Goal: Leave review/rating: Leave review/rating

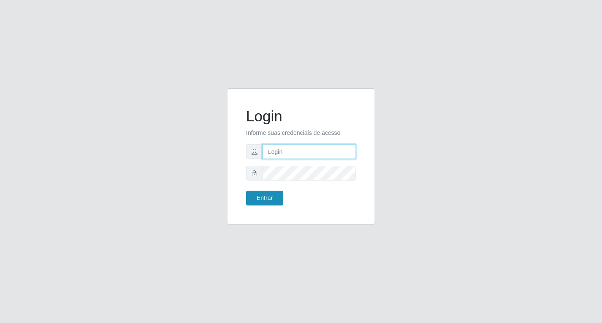
type input "marcela.ferreira@atacadovem.com.br"
click at [270, 200] on button "Entrar" at bounding box center [264, 198] width 37 height 15
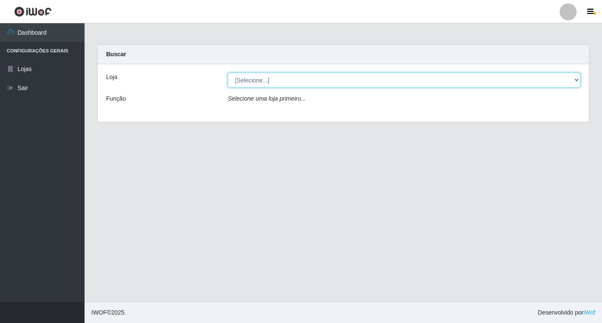
click at [576, 79] on select "[Selecione...] Atacado Vem - [STREET_ADDRESS]" at bounding box center [404, 80] width 352 height 15
select select "455"
click at [228, 73] on select "[Selecione...] Atacado Vem - [STREET_ADDRESS]" at bounding box center [404, 80] width 352 height 15
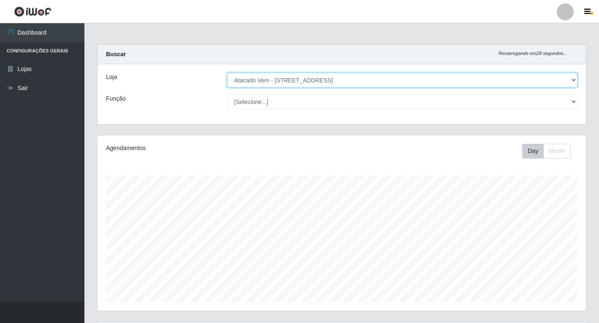
scroll to position [175, 489]
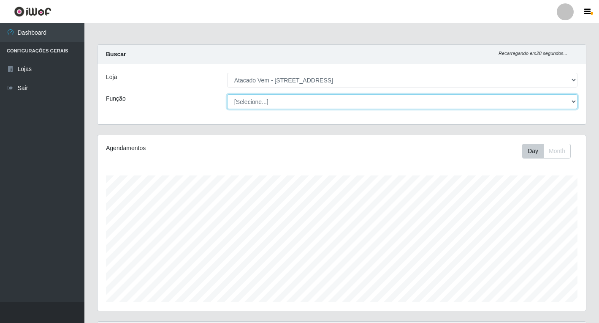
click at [571, 103] on select "[Selecione...] Carregador e Descarregador de Caminhão Carregador e Descarregado…" at bounding box center [402, 101] width 351 height 15
click at [227, 94] on select "[Selecione...] Carregador e Descarregador de Caminhão Carregador e Descarregado…" at bounding box center [402, 101] width 351 height 15
click at [576, 105] on select "[Selecione...] Carregador e Descarregador de Caminhão Carregador e Descarregado…" at bounding box center [402, 101] width 351 height 15
select select "24"
click at [227, 94] on select "[Selecione...] Carregador e Descarregador de Caminhão Carregador e Descarregado…" at bounding box center [402, 101] width 351 height 15
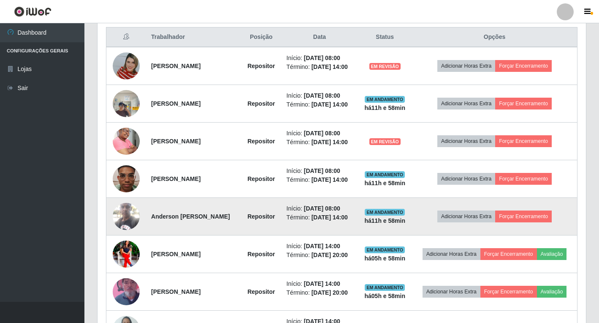
scroll to position [338, 0]
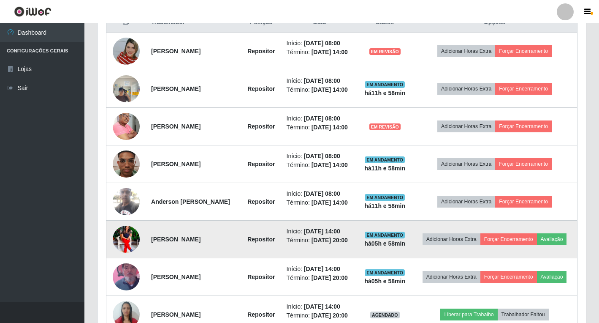
click at [130, 240] on img at bounding box center [126, 239] width 27 height 34
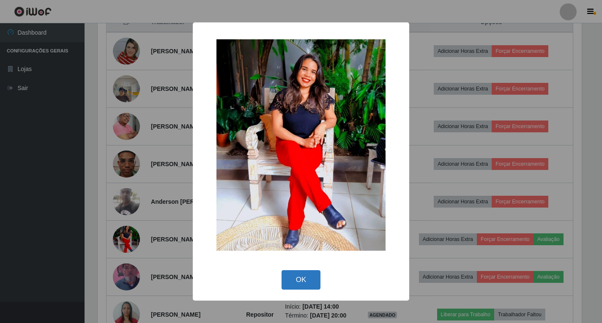
click at [305, 278] on button "OK" at bounding box center [300, 280] width 39 height 20
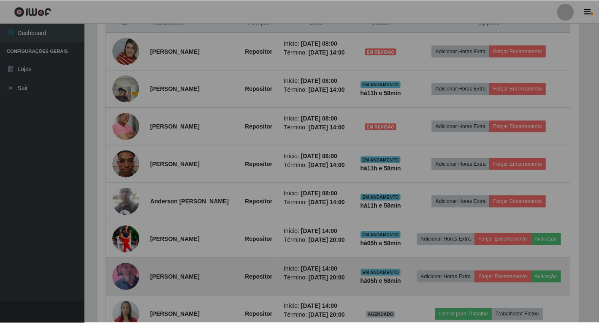
scroll to position [175, 489]
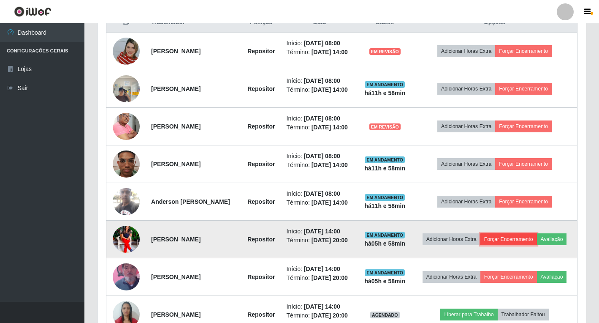
click at [528, 240] on button "Forçar Encerramento" at bounding box center [509, 239] width 57 height 12
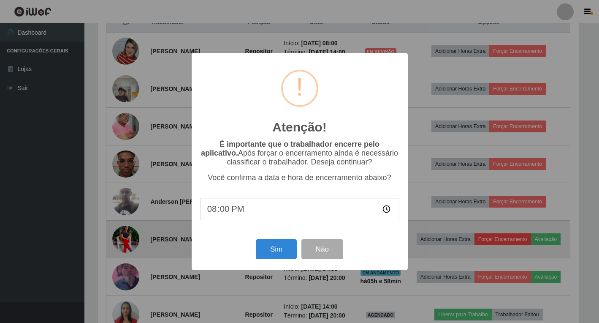
scroll to position [175, 484]
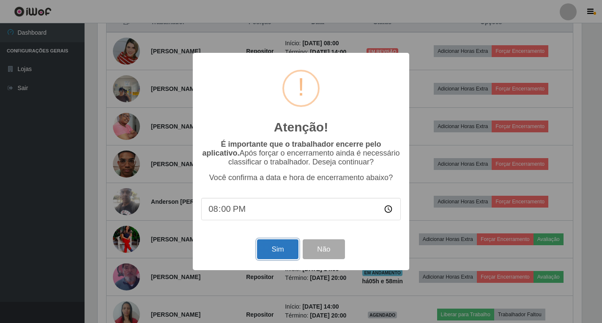
click at [278, 255] on button "Sim" at bounding box center [277, 249] width 41 height 20
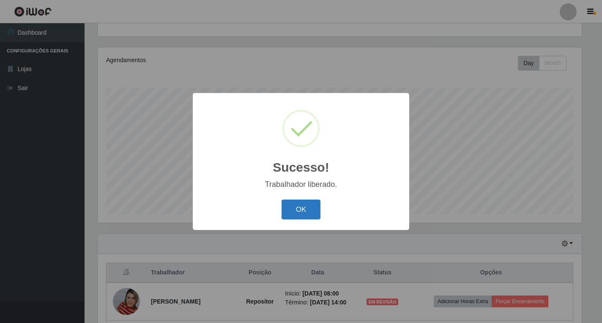
click at [315, 207] on button "OK" at bounding box center [300, 209] width 39 height 20
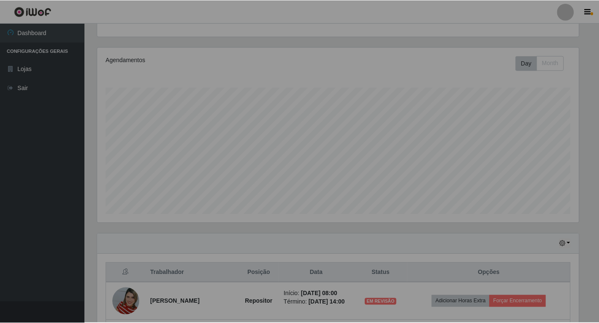
scroll to position [175, 489]
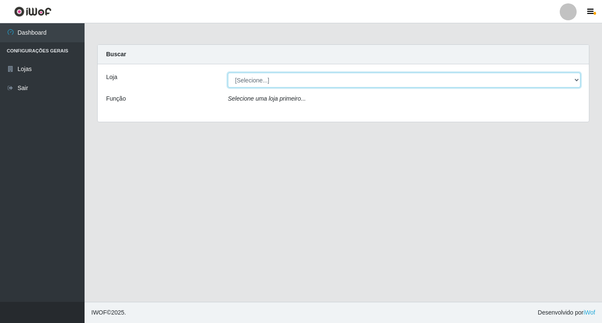
click at [578, 81] on select "[Selecione...] Atacado Vem - [STREET_ADDRESS]" at bounding box center [404, 80] width 352 height 15
select select "455"
click at [228, 73] on select "[Selecione...] Atacado Vem - [STREET_ADDRESS]" at bounding box center [404, 80] width 352 height 15
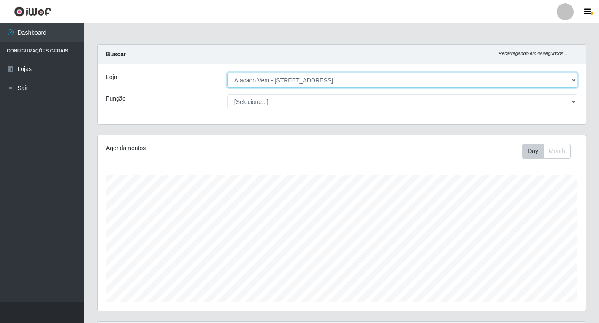
scroll to position [175, 489]
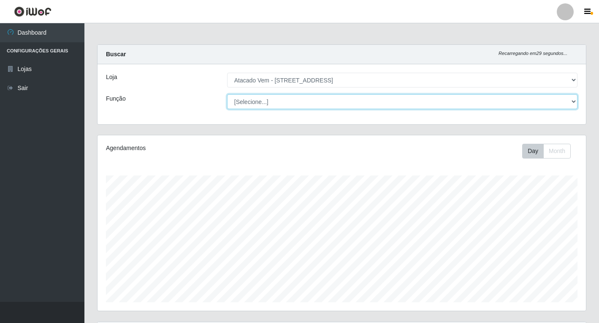
click at [573, 109] on select "[Selecione...] Carregador e Descarregador de Caminhão Carregador e Descarregado…" at bounding box center [402, 101] width 351 height 15
select select "24"
click at [227, 94] on select "[Selecione...] Carregador e Descarregador de Caminhão Carregador e Descarregado…" at bounding box center [402, 101] width 351 height 15
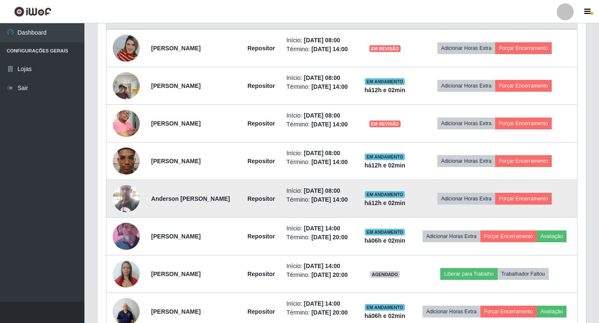
scroll to position [389, 0]
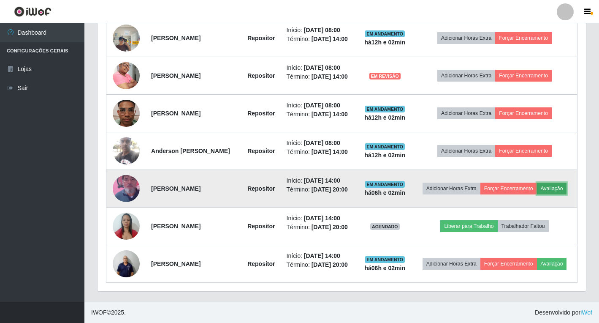
click at [556, 192] on button "Avaliação" at bounding box center [552, 189] width 30 height 12
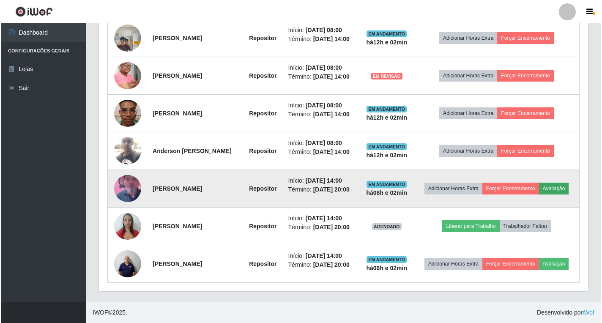
scroll to position [175, 484]
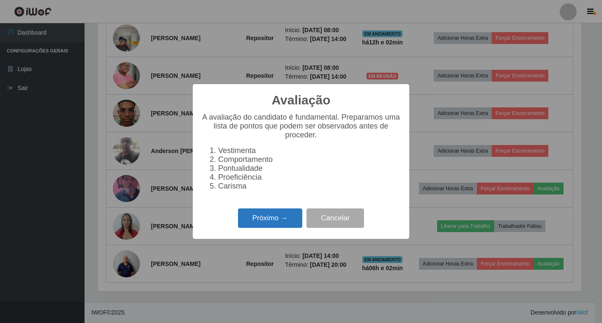
click at [279, 221] on button "Próximo →" at bounding box center [270, 218] width 64 height 20
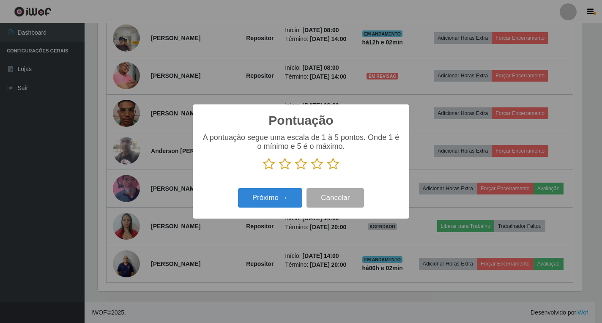
click at [331, 163] on icon at bounding box center [333, 164] width 12 height 13
click at [327, 170] on input "radio" at bounding box center [327, 170] width 0 height 0
click at [281, 191] on button "Próximo →" at bounding box center [270, 198] width 64 height 20
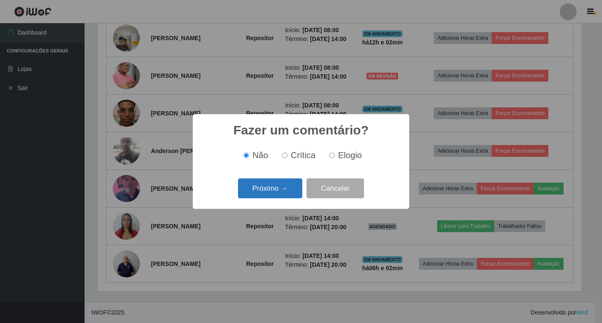
click at [286, 185] on button "Próximo →" at bounding box center [270, 188] width 64 height 20
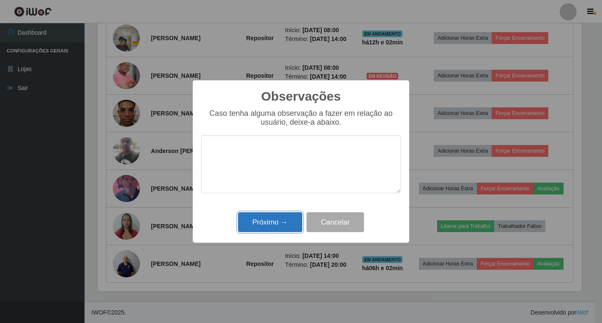
click at [286, 218] on button "Próximo →" at bounding box center [270, 222] width 64 height 20
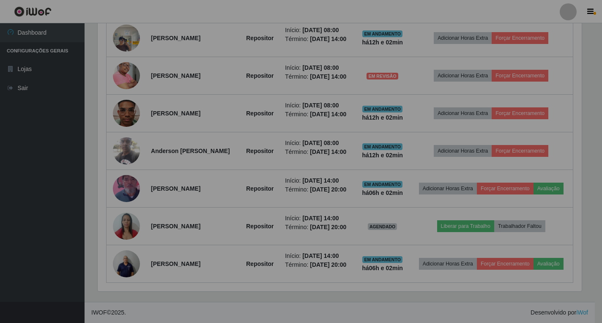
scroll to position [175, 489]
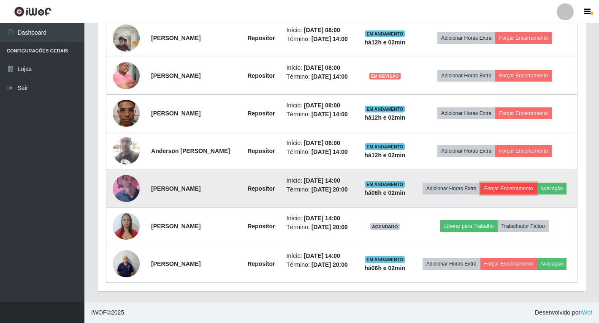
click at [515, 190] on button "Forçar Encerramento" at bounding box center [509, 189] width 57 height 12
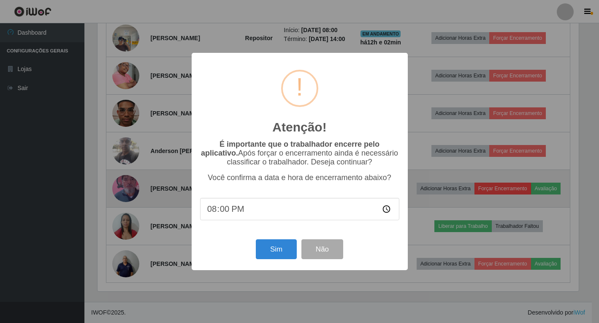
scroll to position [175, 484]
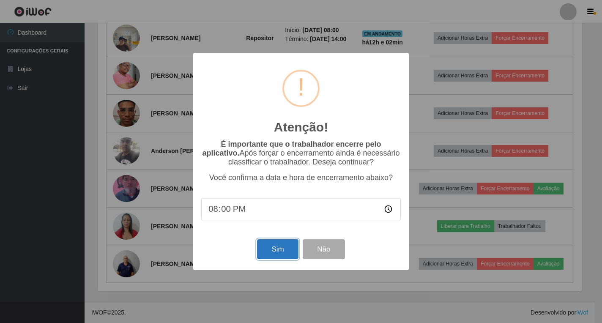
click at [289, 256] on button "Sim" at bounding box center [277, 249] width 41 height 20
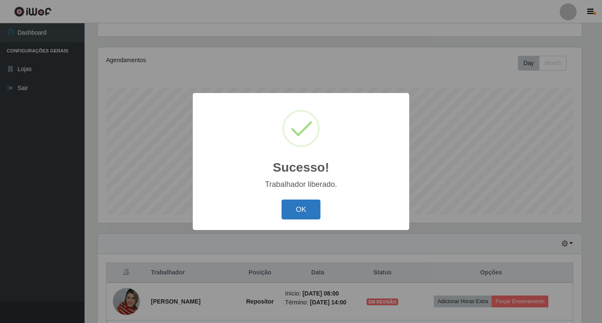
click at [294, 213] on button "OK" at bounding box center [300, 209] width 39 height 20
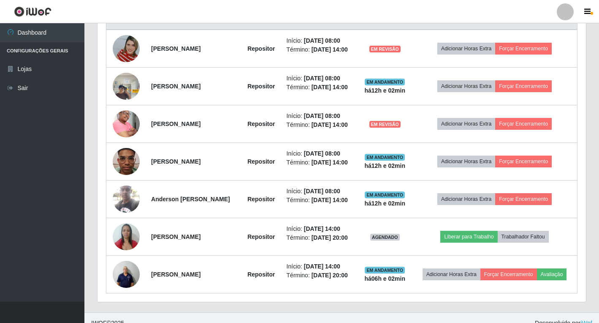
scroll to position [351, 0]
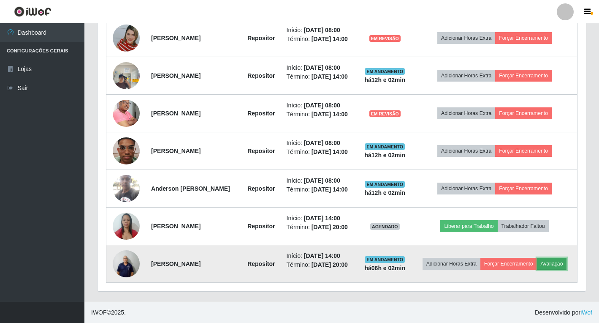
click at [553, 264] on button "Avaliação" at bounding box center [552, 264] width 30 height 12
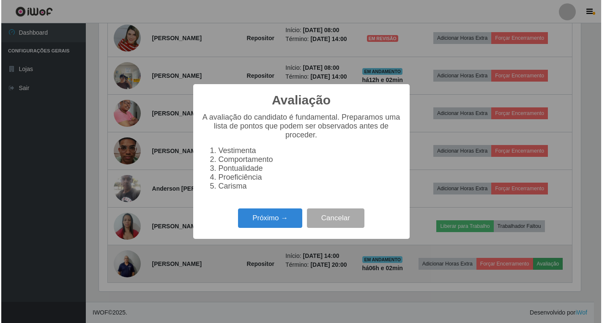
scroll to position [175, 484]
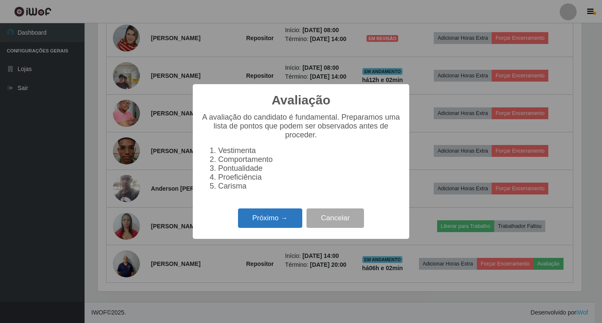
click at [269, 220] on button "Próximo →" at bounding box center [270, 218] width 64 height 20
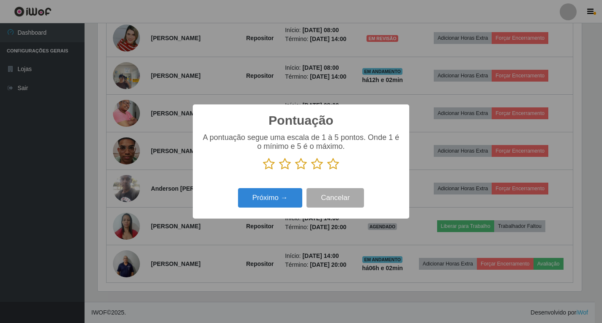
scroll to position [422302, 421993]
click at [332, 167] on icon at bounding box center [333, 164] width 12 height 13
click at [327, 170] on input "radio" at bounding box center [327, 170] width 0 height 0
click at [287, 195] on button "Próximo →" at bounding box center [270, 198] width 64 height 20
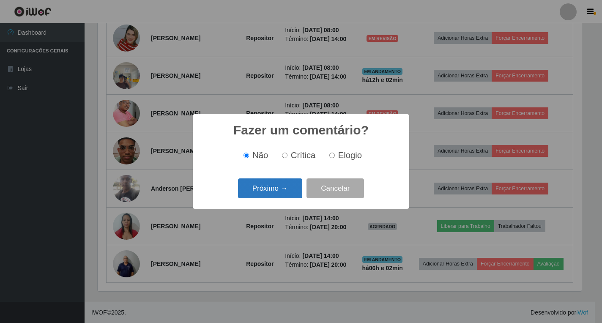
click at [296, 188] on button "Próximo →" at bounding box center [270, 188] width 64 height 20
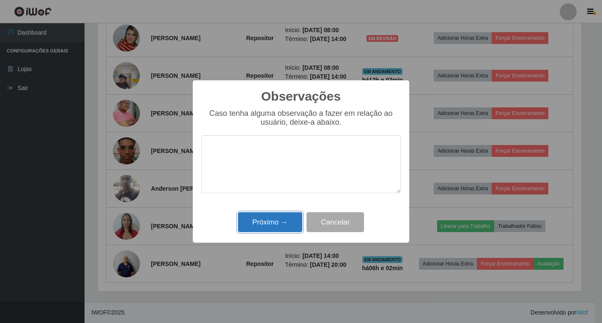
click at [286, 225] on button "Próximo →" at bounding box center [270, 222] width 64 height 20
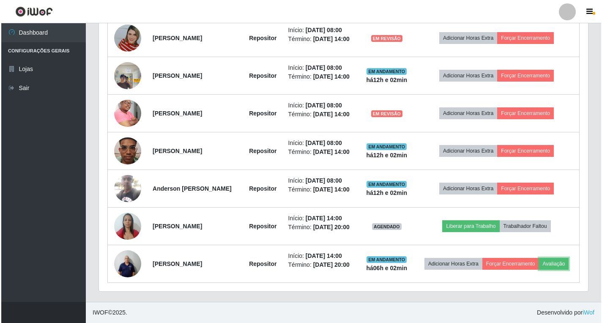
scroll to position [175, 489]
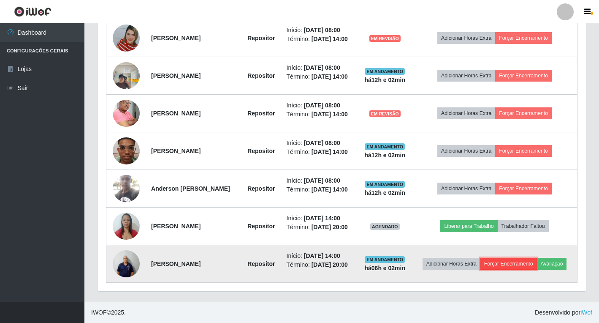
click at [522, 262] on button "Forçar Encerramento" at bounding box center [509, 264] width 57 height 12
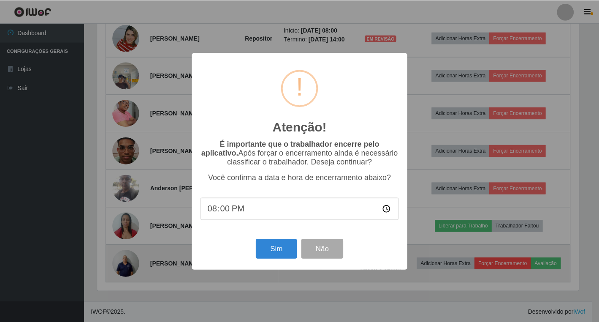
scroll to position [0, 0]
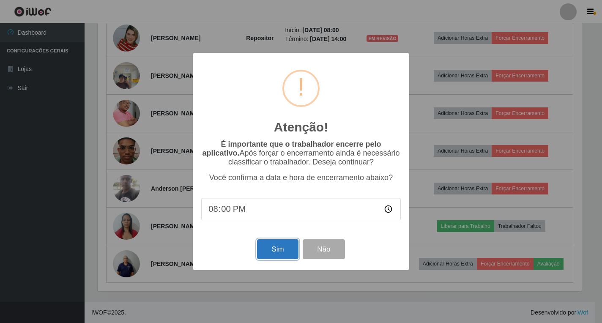
click at [279, 250] on button "Sim" at bounding box center [277, 249] width 41 height 20
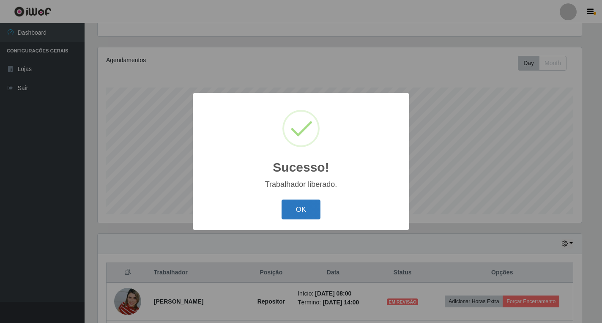
click at [304, 214] on button "OK" at bounding box center [300, 209] width 39 height 20
